Goal: Transaction & Acquisition: Purchase product/service

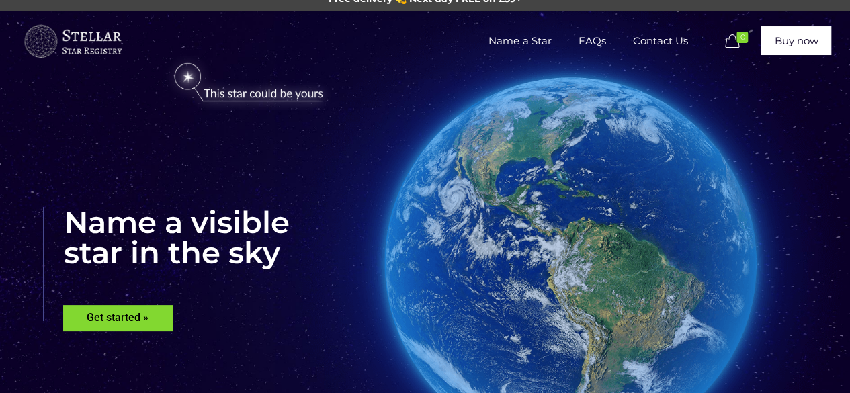
scroll to position [14, 0]
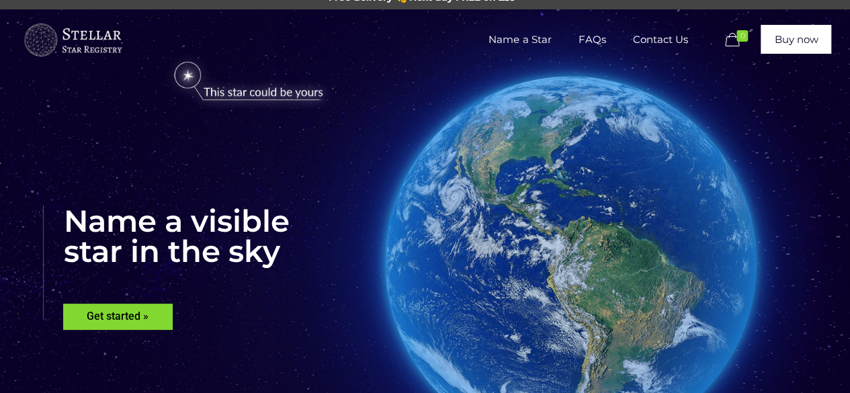
click at [194, 72] on img at bounding box center [249, 82] width 184 height 54
click at [801, 38] on link "Buy now" at bounding box center [796, 39] width 71 height 29
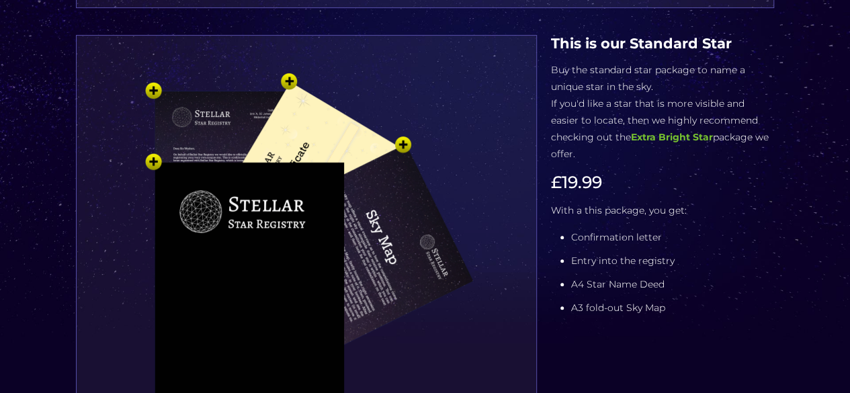
scroll to position [181, 0]
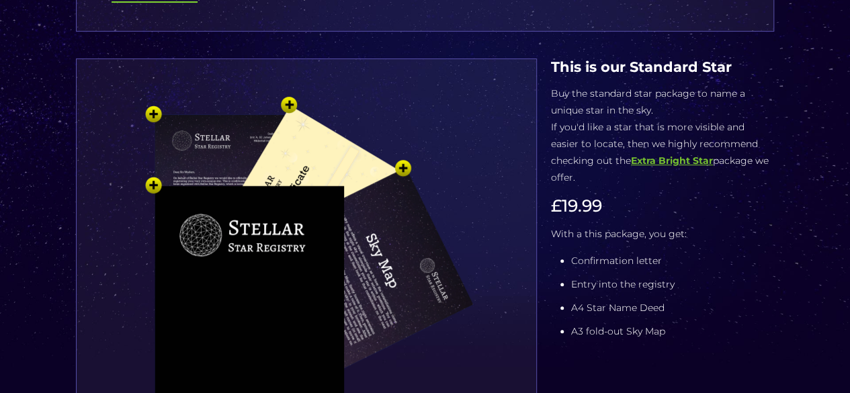
click at [651, 163] on b "Extra Bright Star" at bounding box center [672, 161] width 82 height 12
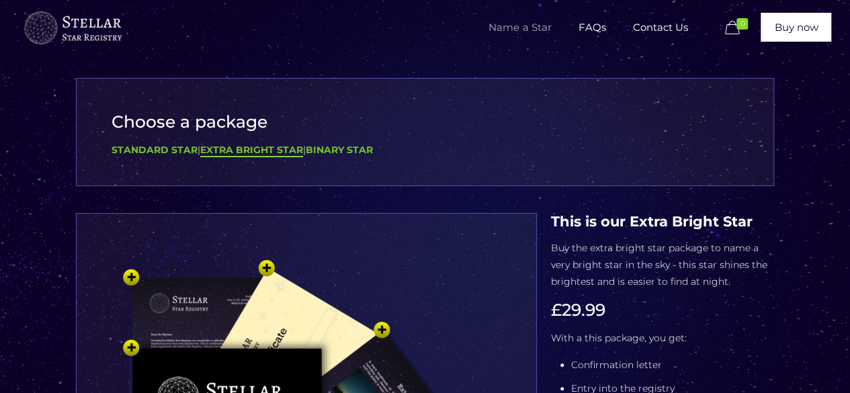
scroll to position [0, 0]
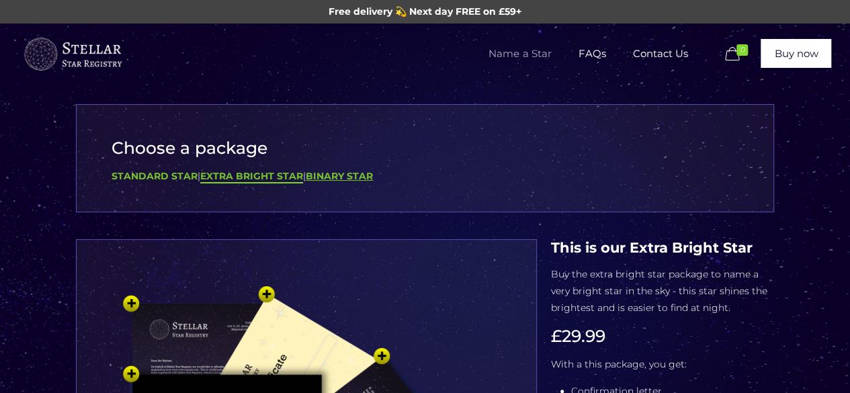
drag, startPoint x: 362, startPoint y: 170, endPoint x: 354, endPoint y: 170, distance: 8.1
click at [354, 170] on div "Standard Star | Extra Bright Star | Binary Star" at bounding box center [425, 176] width 627 height 17
click at [354, 170] on b "Binary Star" at bounding box center [339, 176] width 67 height 12
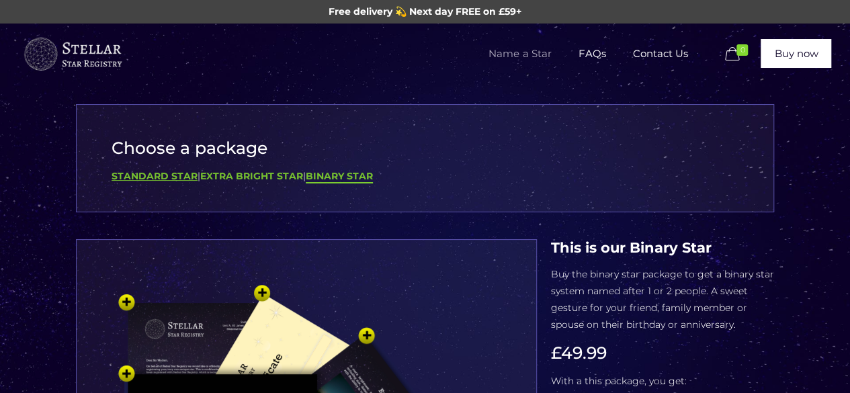
drag, startPoint x: 159, startPoint y: 167, endPoint x: 124, endPoint y: 175, distance: 36.0
click at [124, 175] on b "Standard Star" at bounding box center [155, 176] width 86 height 12
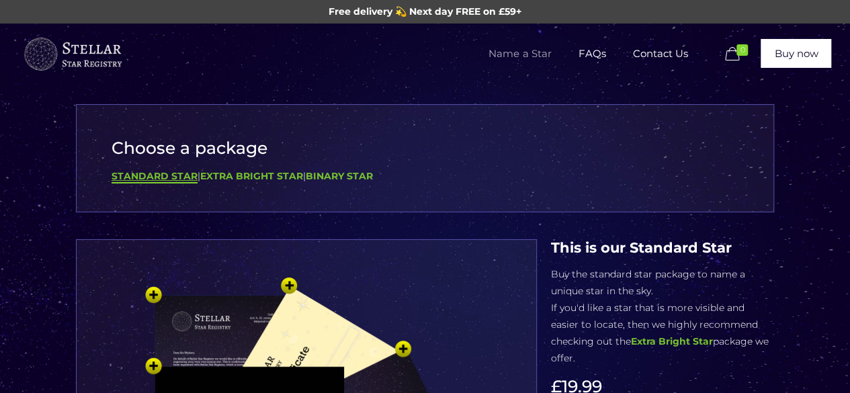
click at [124, 175] on b "Standard Star" at bounding box center [155, 176] width 86 height 12
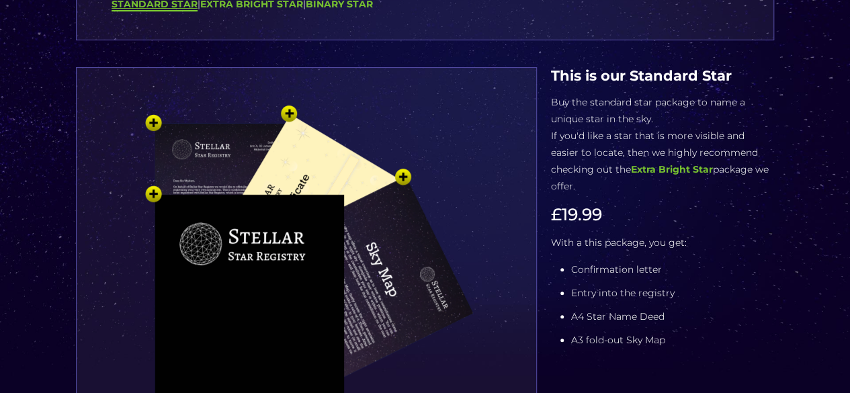
scroll to position [173, 0]
